Goal: Check status: Check status

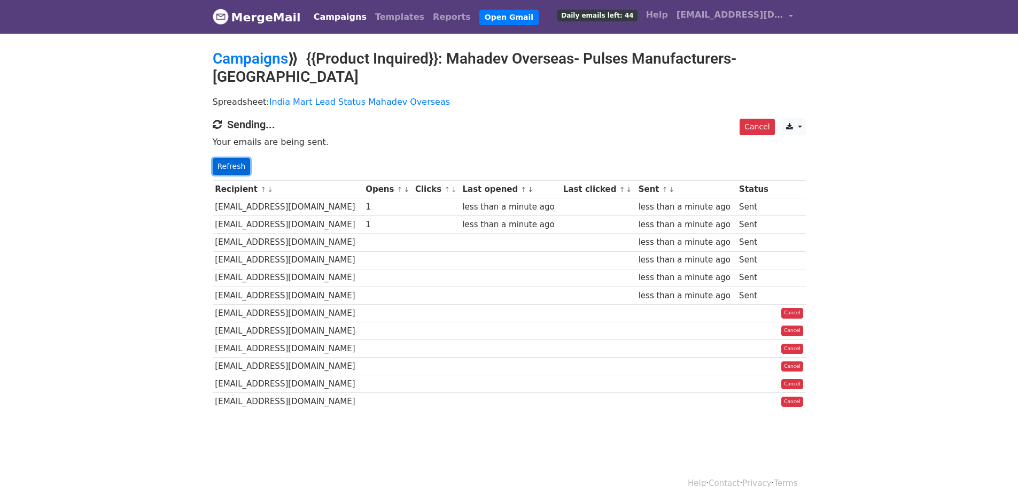
click at [228, 158] on link "Refresh" at bounding box center [232, 166] width 38 height 17
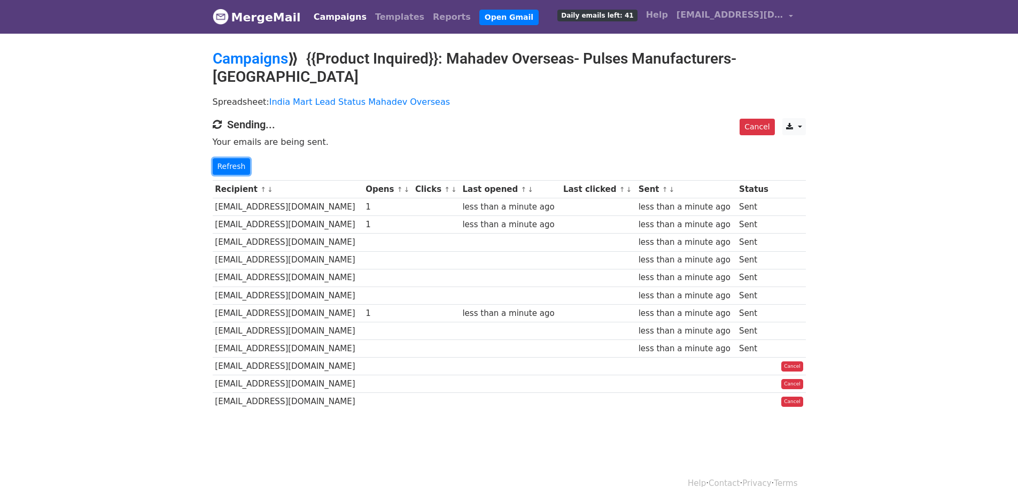
click at [229, 158] on link "Refresh" at bounding box center [232, 166] width 38 height 17
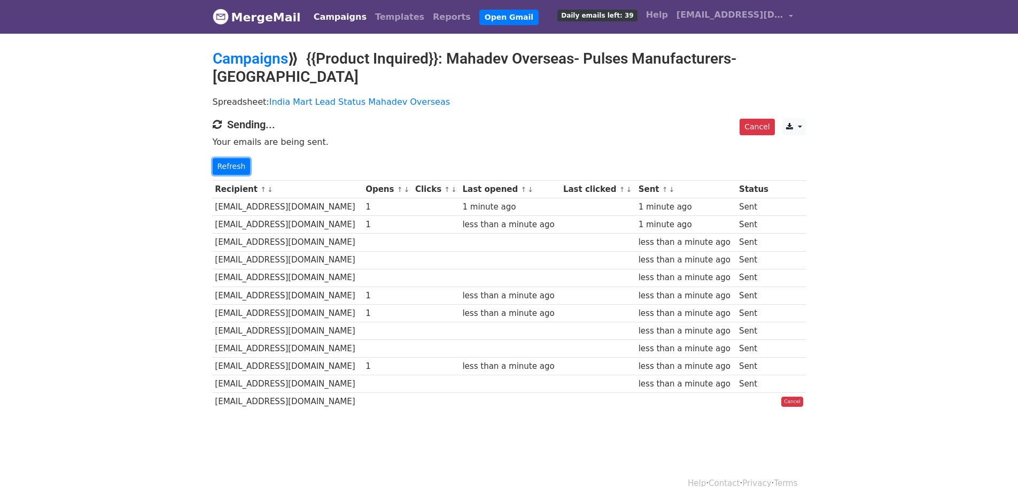
click at [229, 158] on link "Refresh" at bounding box center [232, 166] width 38 height 17
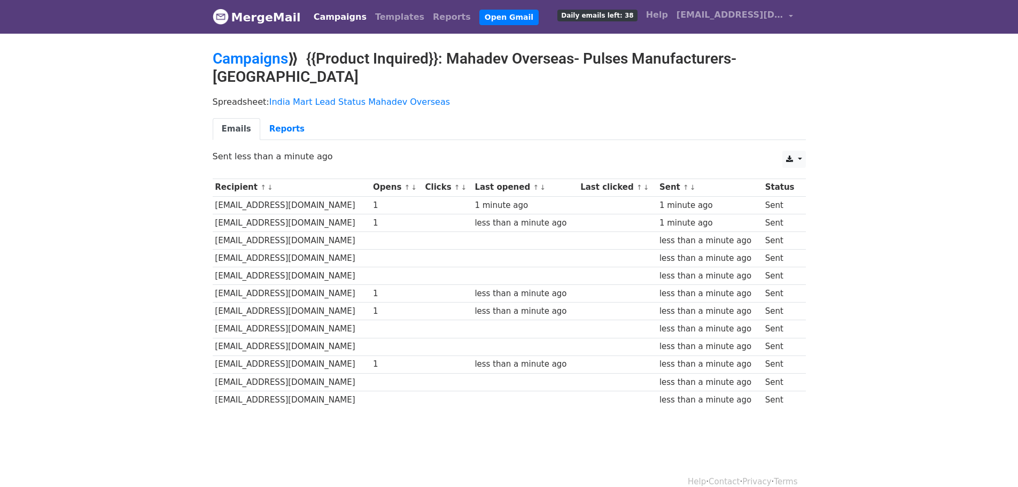
click at [229, 151] on div "CSV Excel Sent less than a minute ago" at bounding box center [509, 162] width 609 height 22
